Goal: Transaction & Acquisition: Purchase product/service

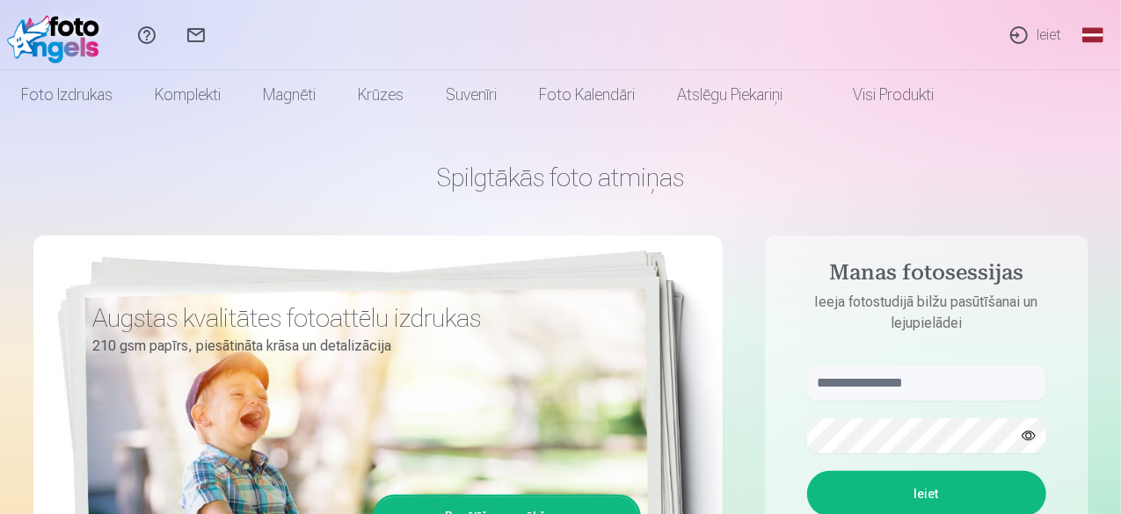
click at [1043, 38] on link "Ieiet" at bounding box center [1034, 35] width 81 height 70
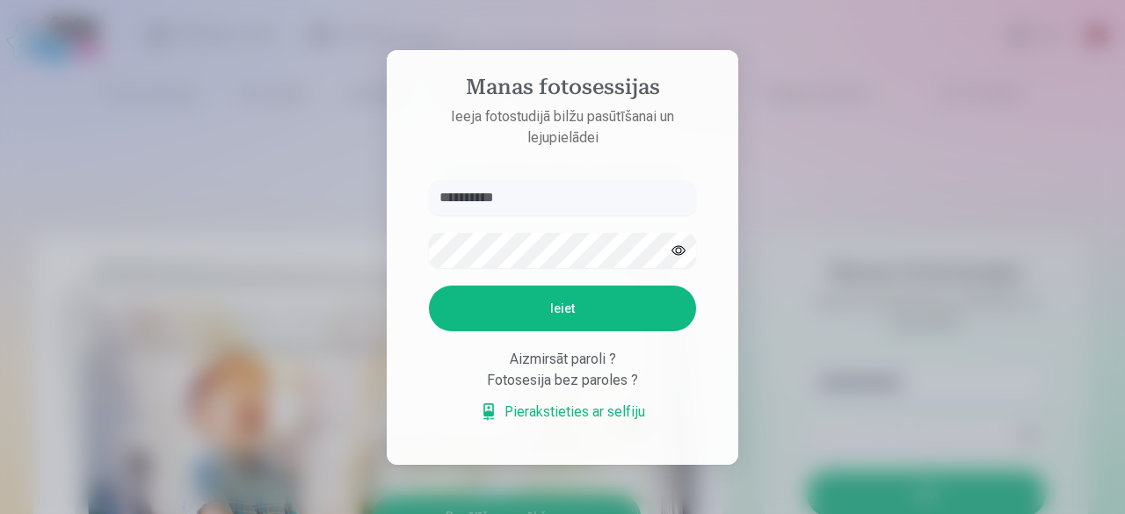
click at [577, 316] on button "Ieiet" at bounding box center [562, 309] width 267 height 46
click at [482, 200] on input "**********" at bounding box center [562, 197] width 267 height 35
type input "**********"
click at [548, 321] on button "Ieiet" at bounding box center [562, 309] width 267 height 46
click at [579, 311] on button "Ieiet" at bounding box center [562, 309] width 267 height 46
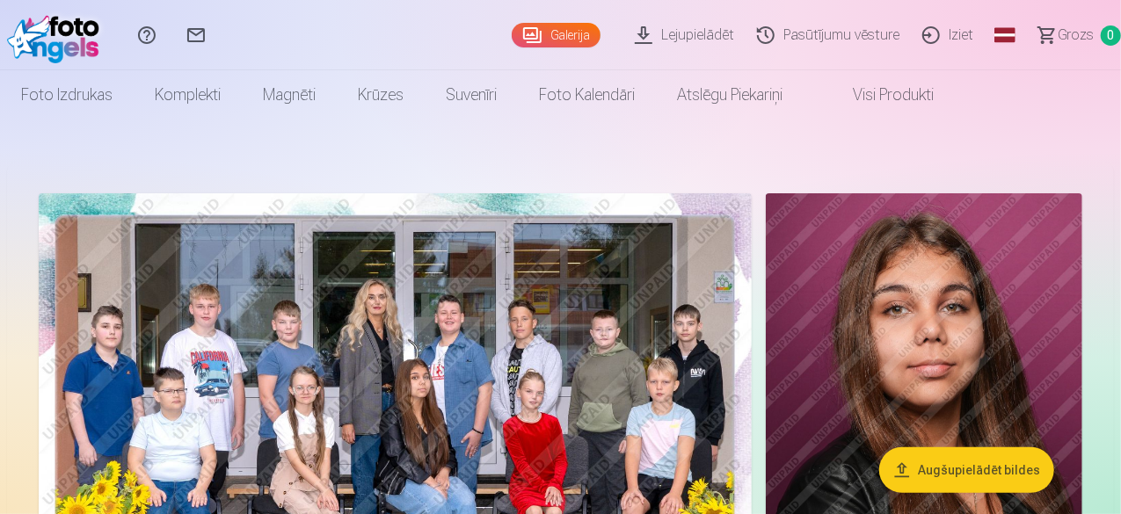
click at [357, 323] on img at bounding box center [395, 430] width 713 height 475
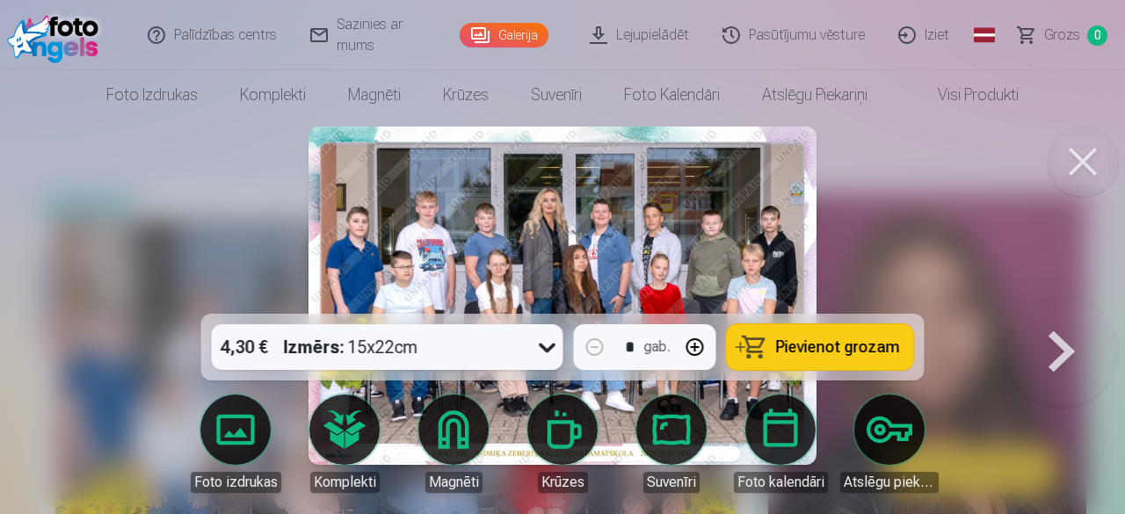
click at [665, 200] on img at bounding box center [561, 296] width 507 height 338
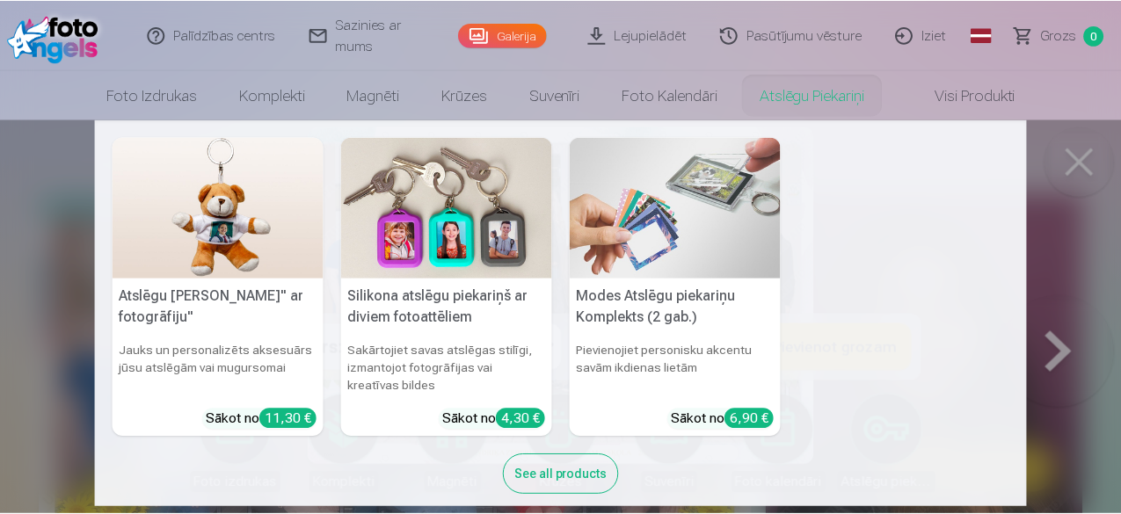
scroll to position [21, 0]
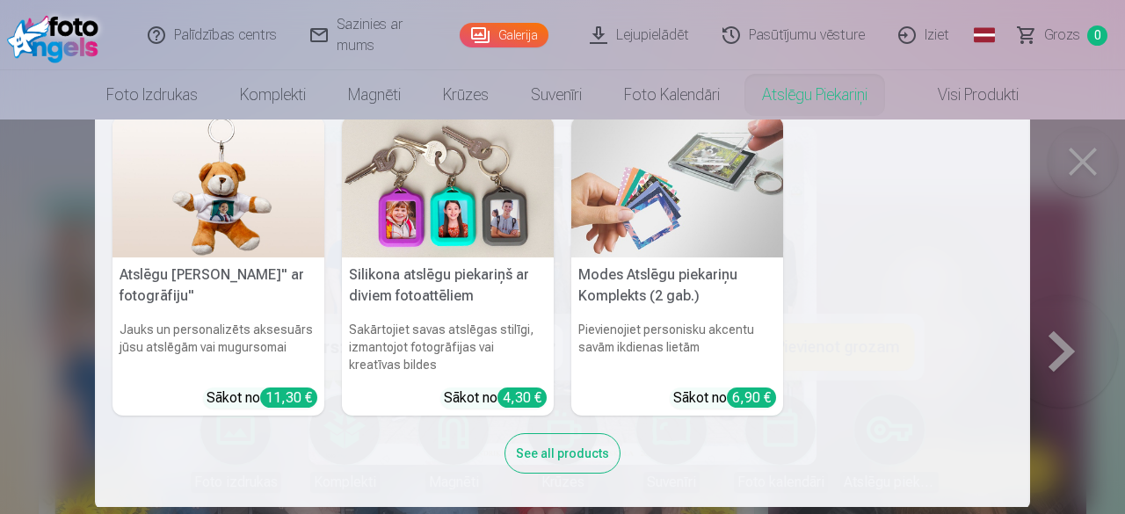
click at [1067, 167] on nav "Atslēgu piekariņš Lācītis" ar fotogrāfiju" Jauks un personalizēts aksesuārs jūs…" at bounding box center [562, 314] width 1125 height 388
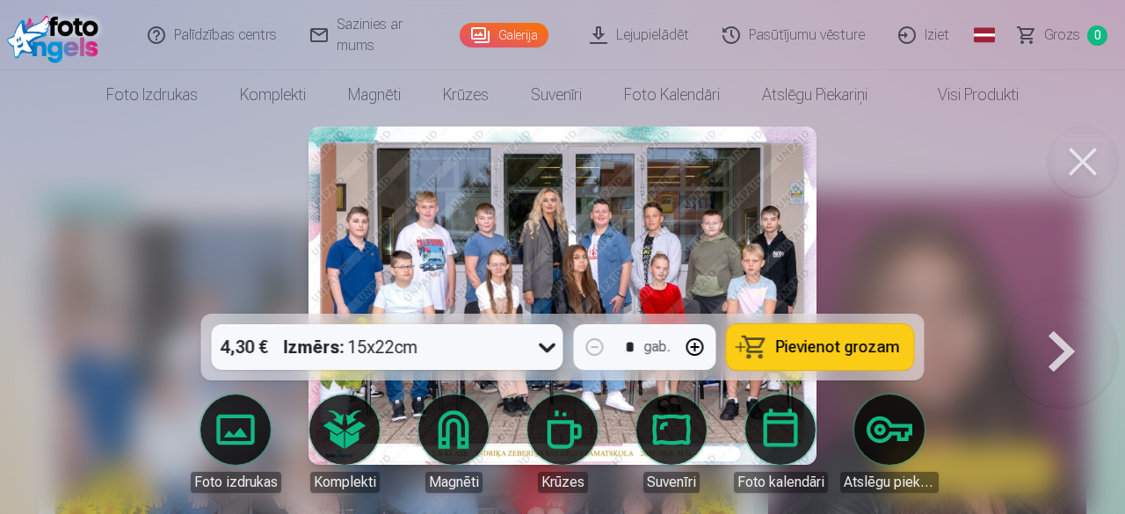
click at [1063, 164] on button at bounding box center [1083, 162] width 70 height 70
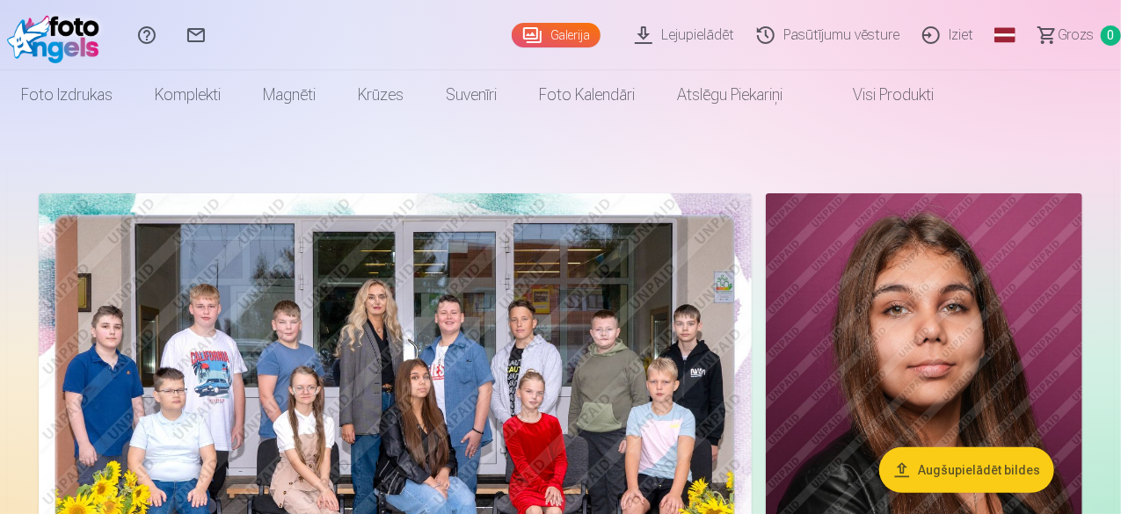
click at [925, 36] on link "Iziet" at bounding box center [950, 35] width 74 height 70
